Goal: Information Seeking & Learning: Learn about a topic

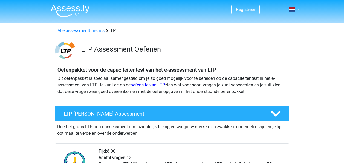
scroll to position [357, 0]
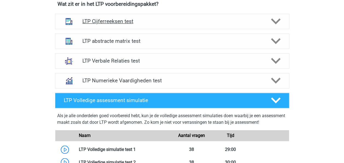
click at [226, 21] on h4 "LTP Cijferreeksen test" at bounding box center [171, 21] width 179 height 6
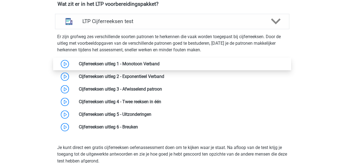
click at [160, 61] on link at bounding box center [160, 63] width 0 height 5
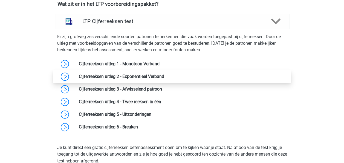
click at [164, 74] on link at bounding box center [164, 76] width 0 height 5
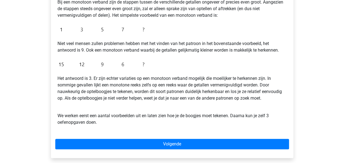
scroll to position [121, 0]
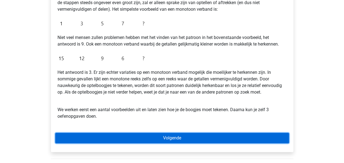
click at [156, 135] on link "Volgende" at bounding box center [172, 138] width 234 height 10
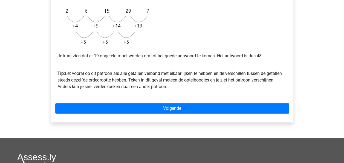
scroll to position [155, 0]
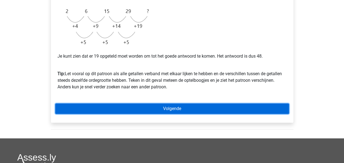
click at [170, 111] on link "Volgende" at bounding box center [172, 108] width 234 height 10
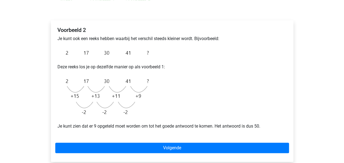
scroll to position [75, 0]
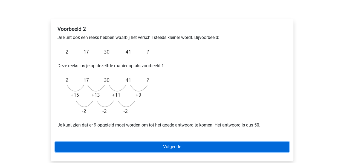
click at [160, 141] on link "Volgende" at bounding box center [172, 146] width 234 height 10
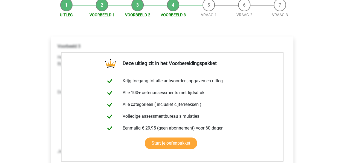
scroll to position [69, 0]
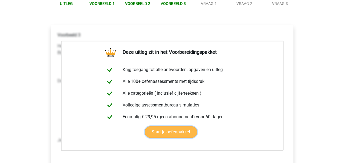
click at [168, 132] on link "Start je oefenpakket" at bounding box center [171, 132] width 52 height 12
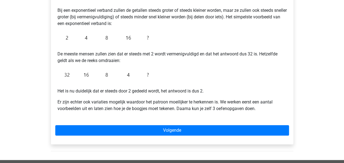
scroll to position [107, 0]
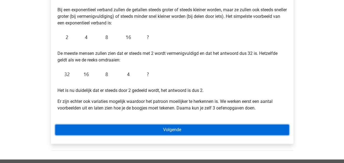
click at [168, 128] on link "Volgende" at bounding box center [172, 129] width 234 height 10
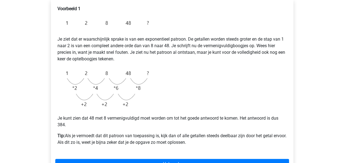
scroll to position [113, 0]
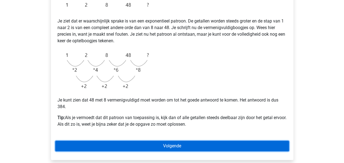
click at [153, 142] on link "Volgende" at bounding box center [172, 146] width 234 height 10
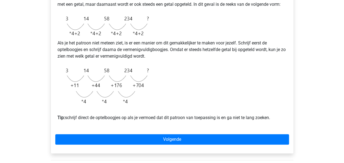
scroll to position [144, 0]
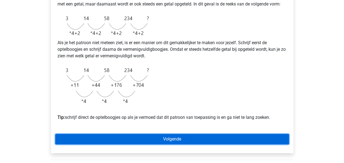
click at [159, 144] on link "Volgende" at bounding box center [172, 139] width 234 height 10
